Goal: Transaction & Acquisition: Purchase product/service

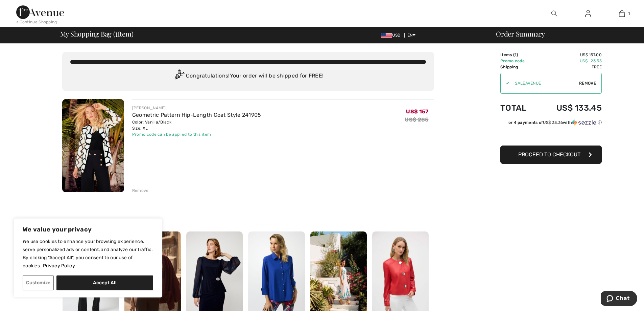
click at [589, 150] on button "Proceed to Checkout" at bounding box center [551, 154] width 101 height 18
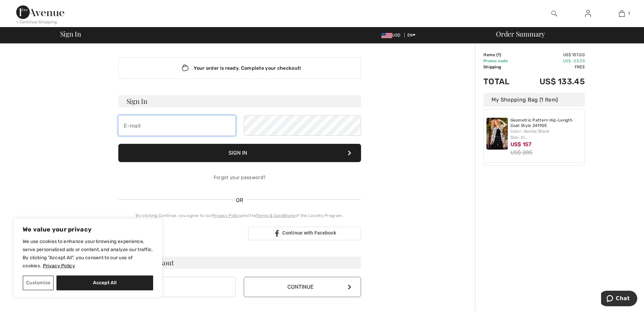
click at [227, 128] on input "email" at bounding box center [176, 125] width 117 height 20
type input "curtismyrna@verizon.net"
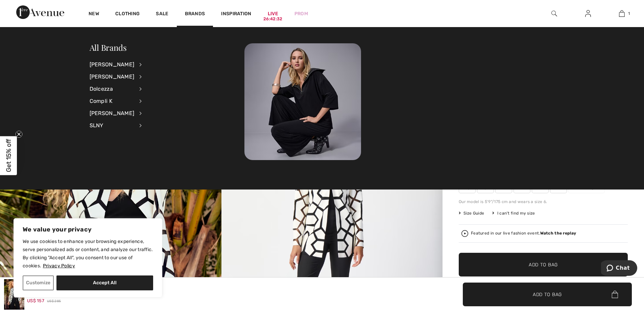
click at [589, 15] on img at bounding box center [589, 13] width 6 height 8
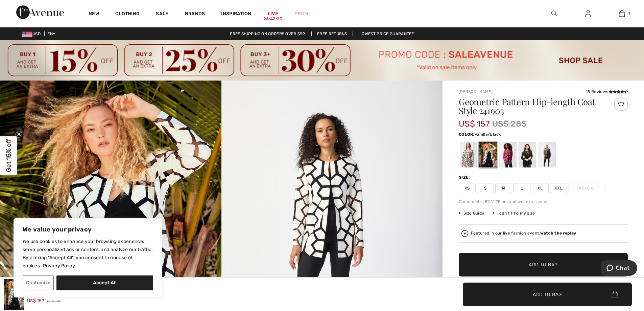
click at [553, 10] on img at bounding box center [555, 13] width 6 height 8
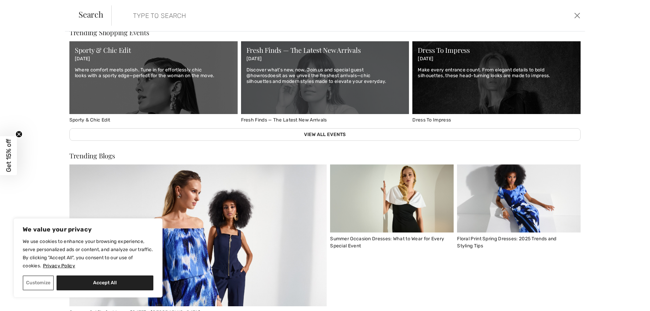
scroll to position [413, 0]
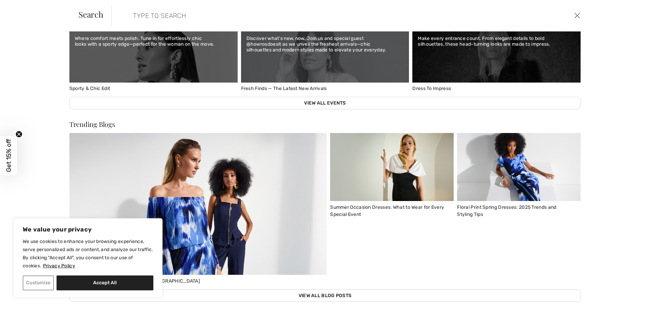
click at [40, 282] on button "Customize" at bounding box center [38, 282] width 31 height 15
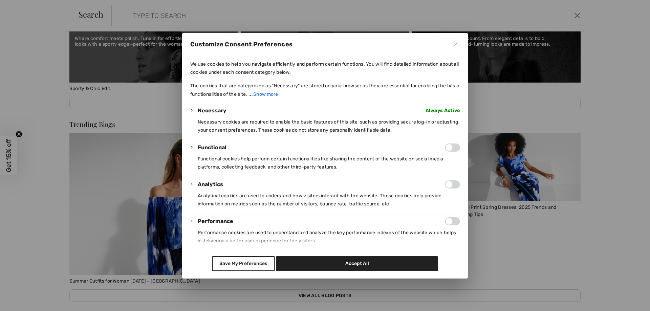
click at [456, 42] on button "Close" at bounding box center [456, 44] width 8 height 8
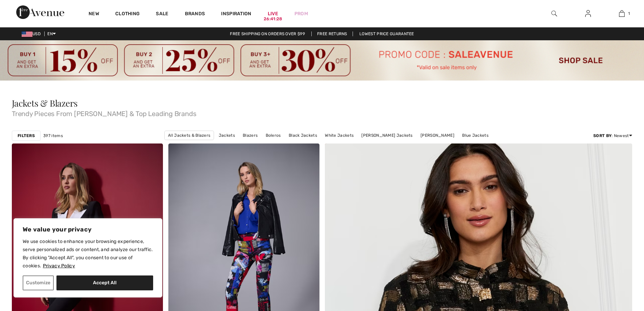
scroll to position [3906, 0]
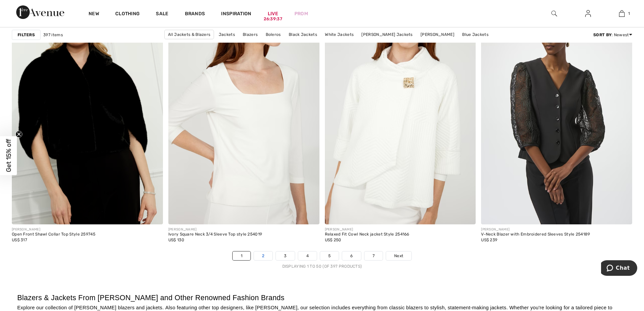
click at [263, 256] on link "2" at bounding box center [263, 255] width 19 height 9
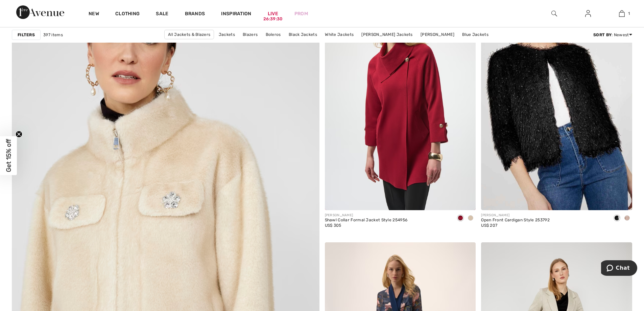
scroll to position [2192, 0]
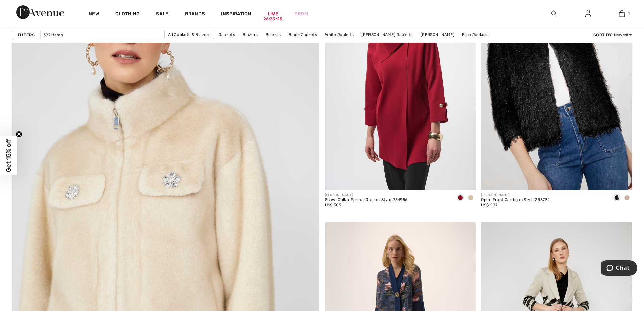
click at [588, 13] on img at bounding box center [589, 13] width 6 height 8
